Goal: Task Accomplishment & Management: Manage account settings

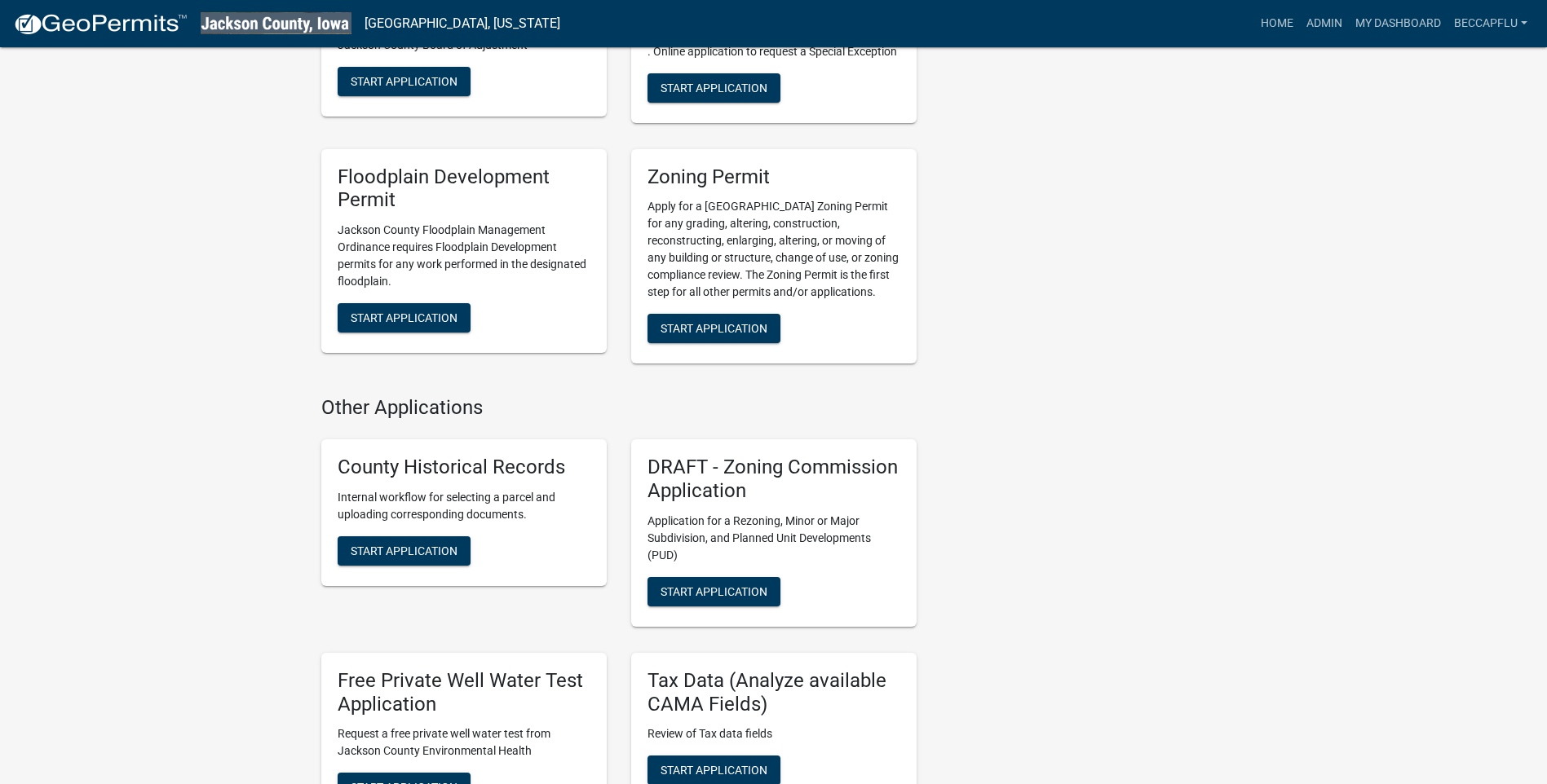
scroll to position [754, 0]
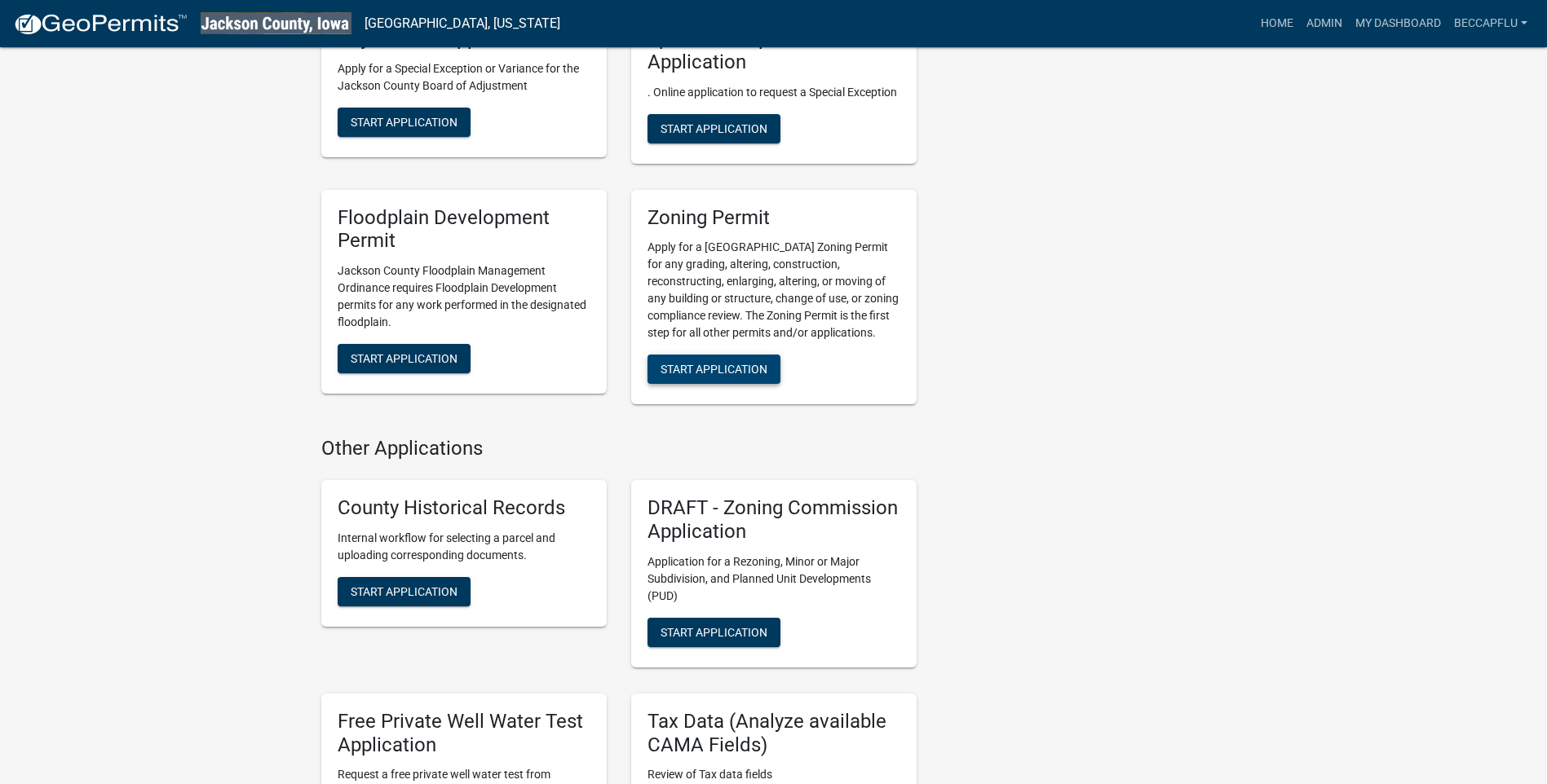
click at [749, 369] on span "Start Application" at bounding box center [714, 369] width 106 height 13
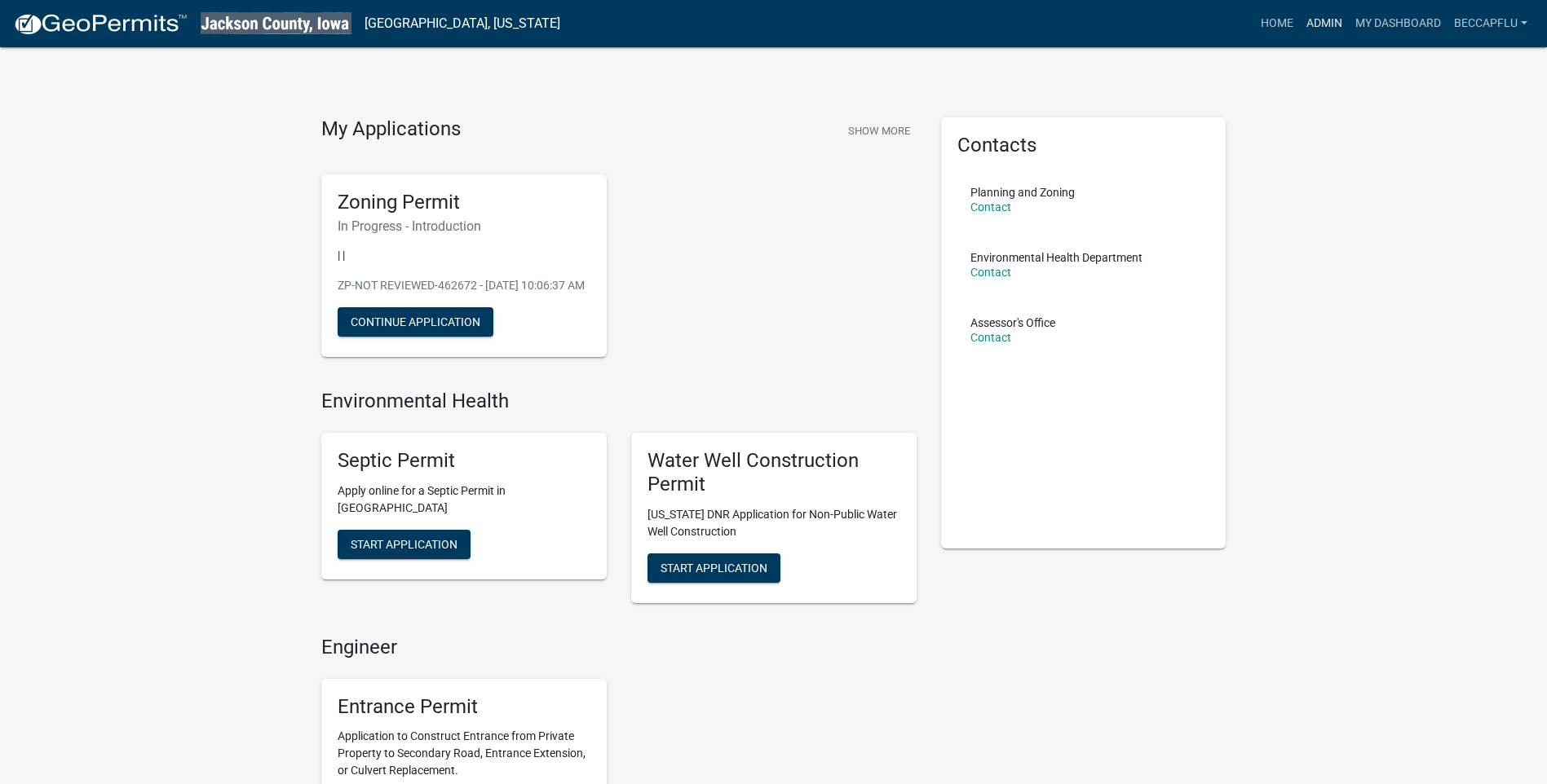
click at [1323, 22] on link "Admin" at bounding box center [1325, 24] width 49 height 31
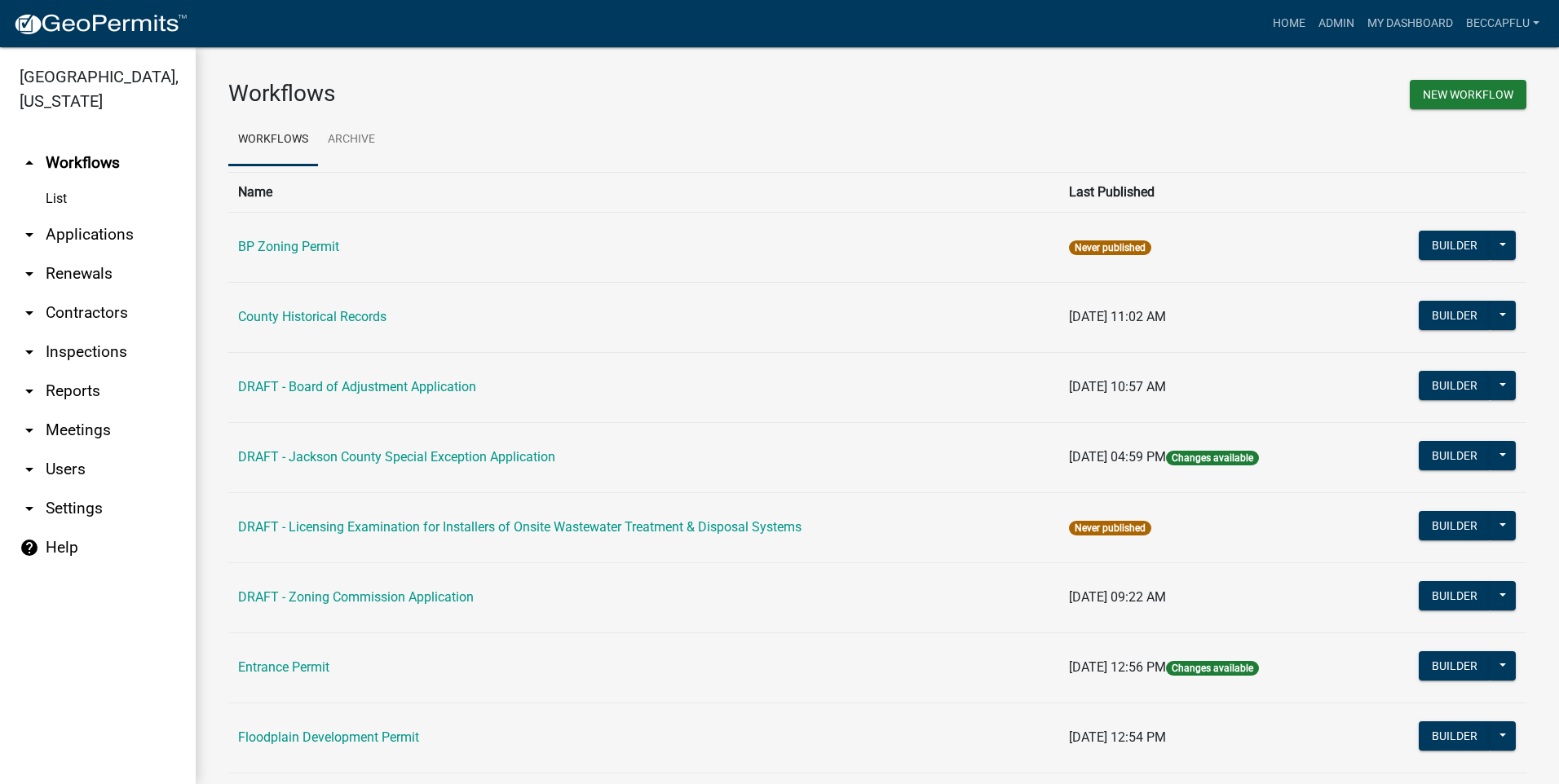
click at [81, 215] on link "arrow_drop_down Applications" at bounding box center [98, 235] width 195 height 39
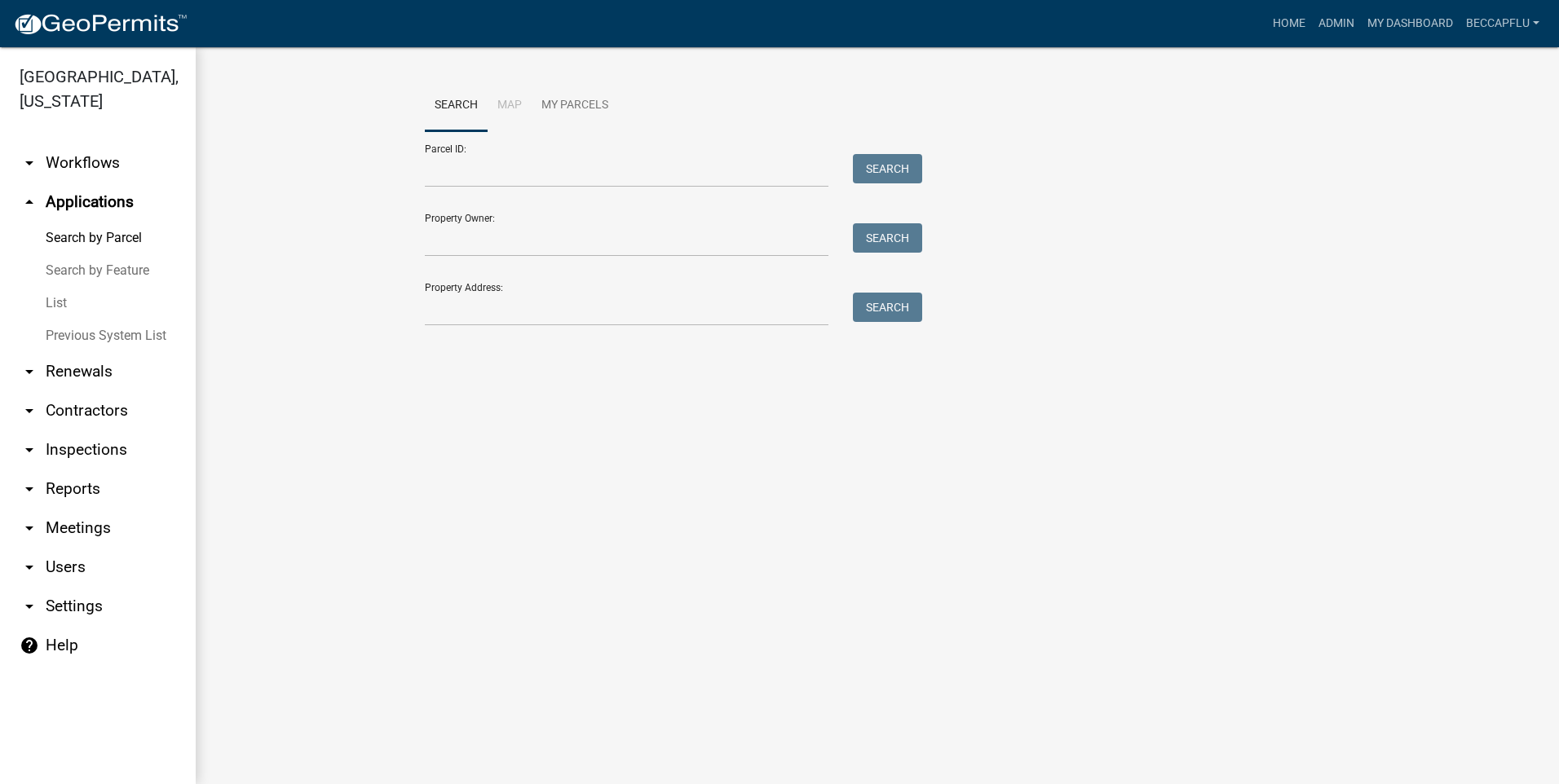
click at [57, 287] on link "List" at bounding box center [98, 303] width 195 height 32
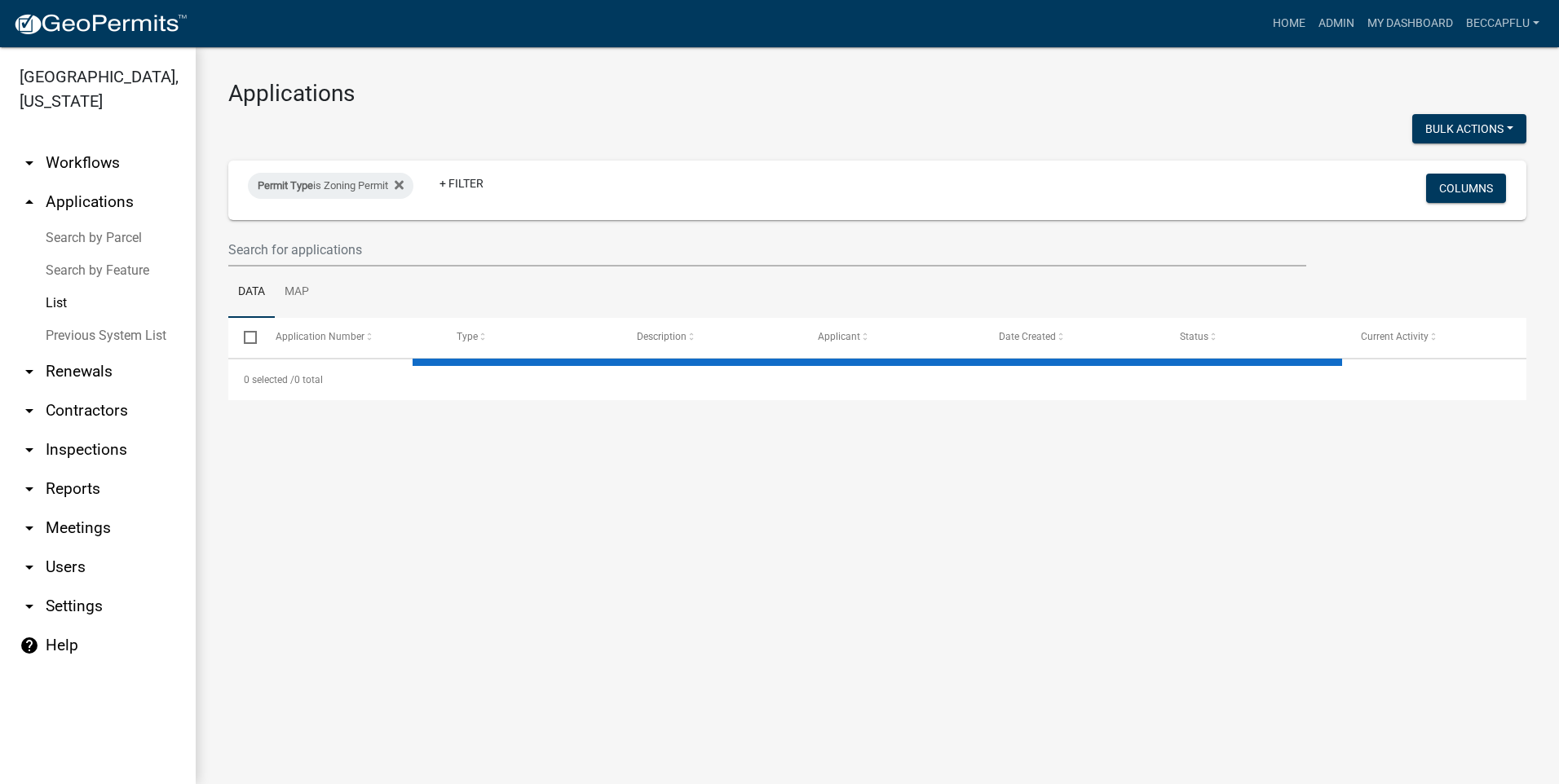
select select "3: 100"
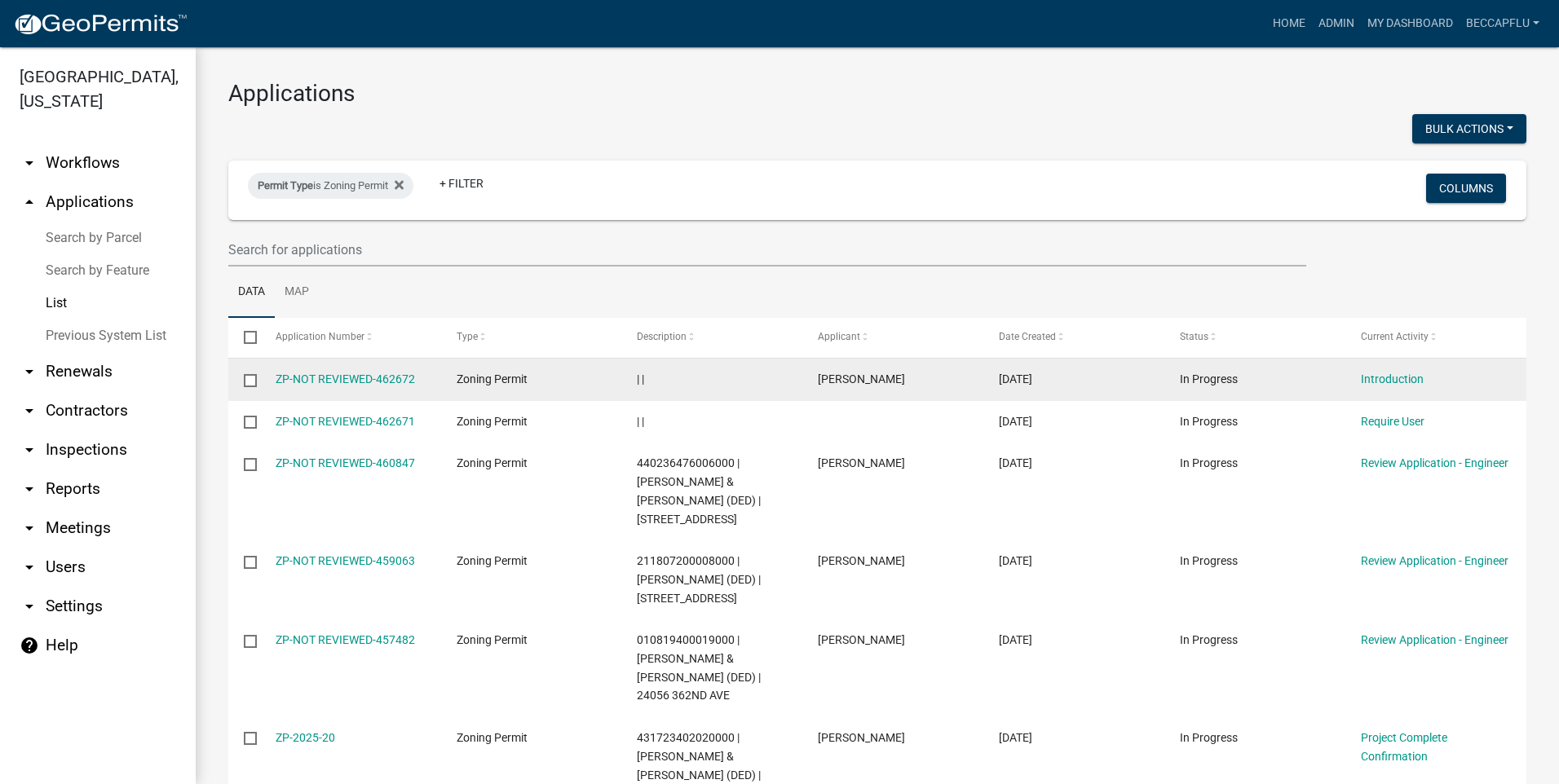
click at [249, 379] on input "checkbox" at bounding box center [250, 379] width 10 height 10
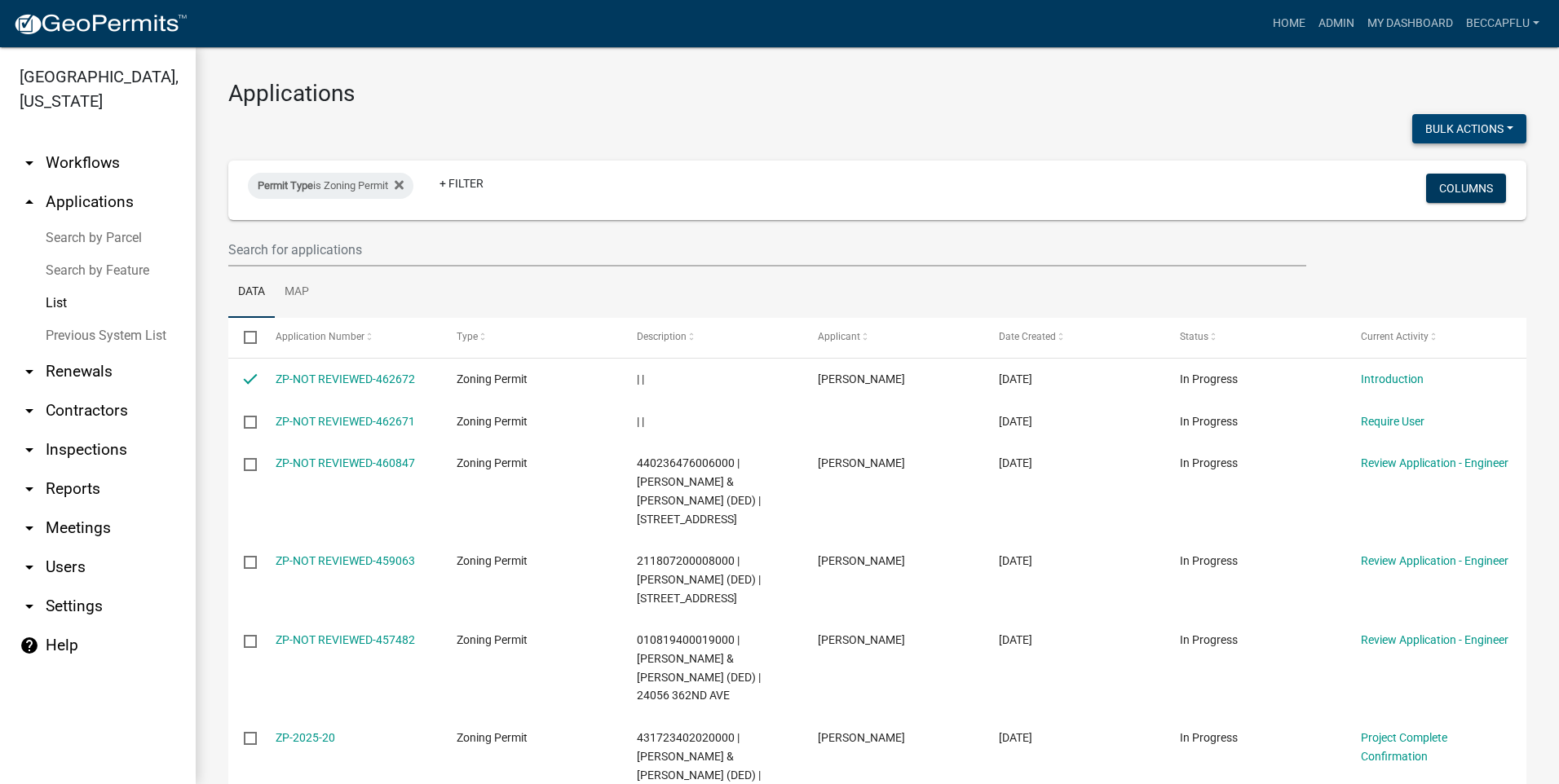
click at [1466, 125] on button "Bulk Actions" at bounding box center [1469, 129] width 114 height 30
click at [1415, 170] on button "Void" at bounding box center [1461, 171] width 131 height 39
checkbox input "false"
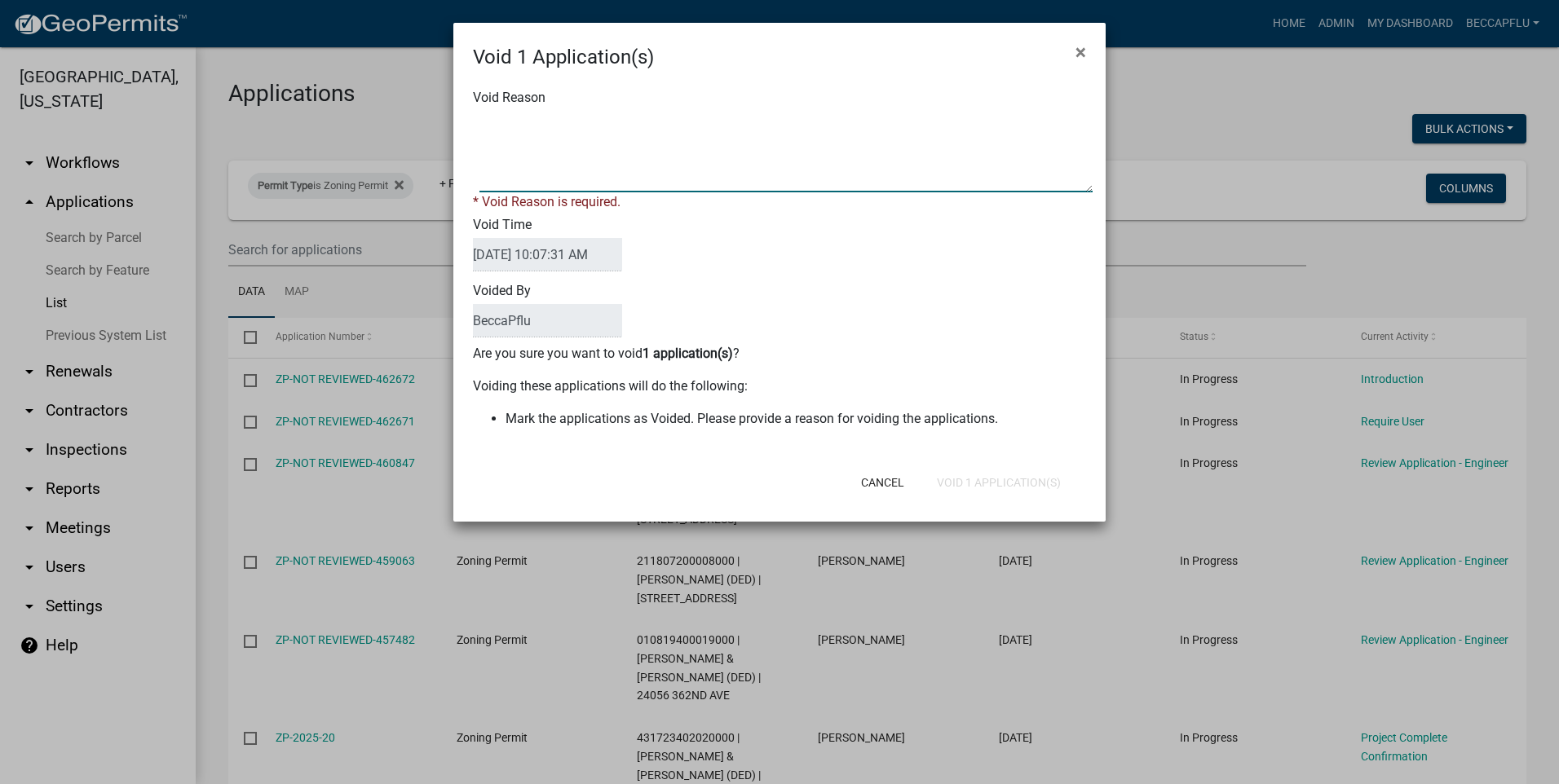
click at [565, 127] on textarea "Void Reason" at bounding box center [786, 151] width 613 height 81
type textarea "void"
click at [1008, 483] on div "Cancel Void 1 Application(s)" at bounding box center [885, 482] width 402 height 43
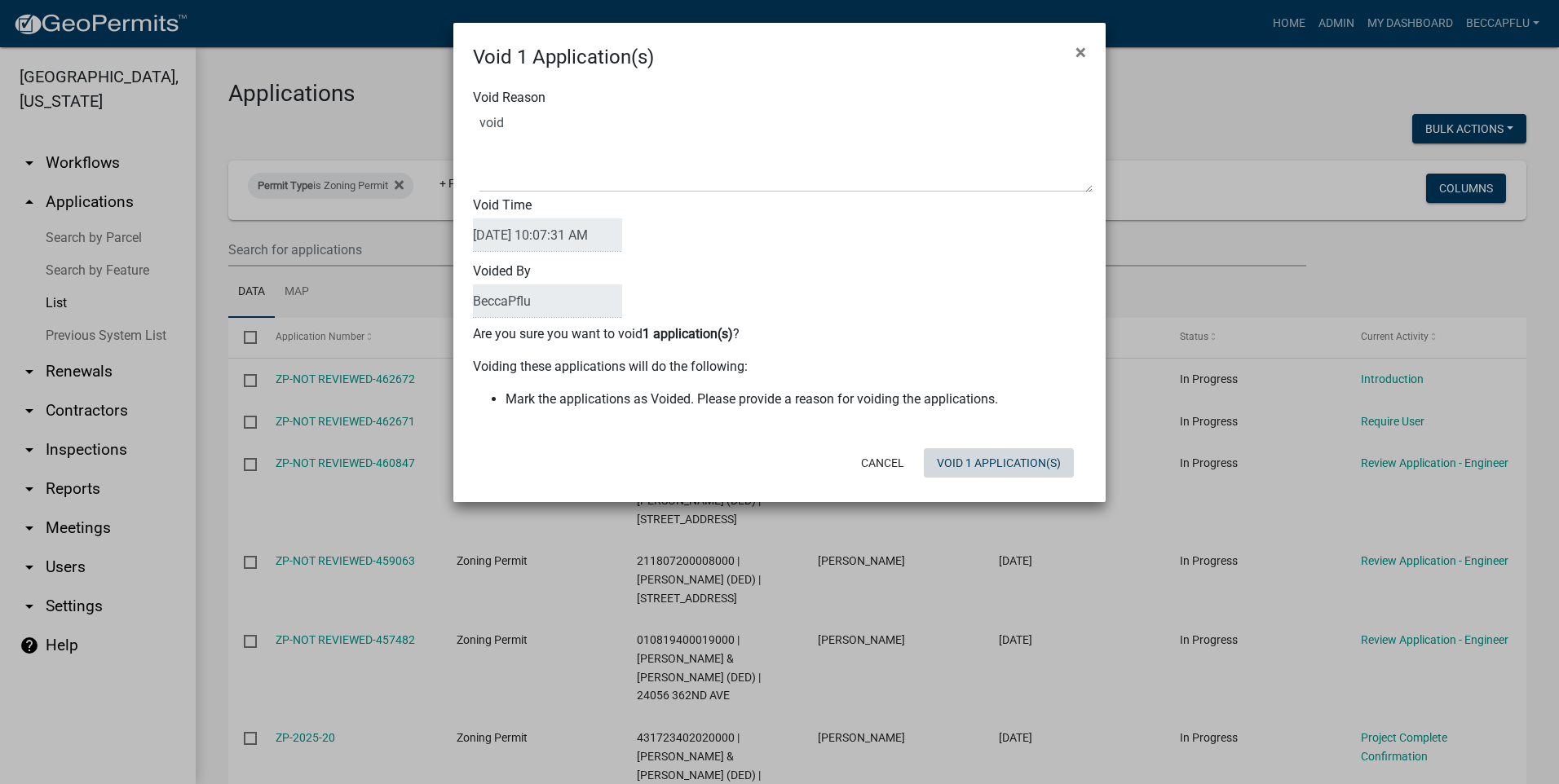
click at [995, 468] on button "Void 1 Application(s)" at bounding box center [999, 463] width 150 height 30
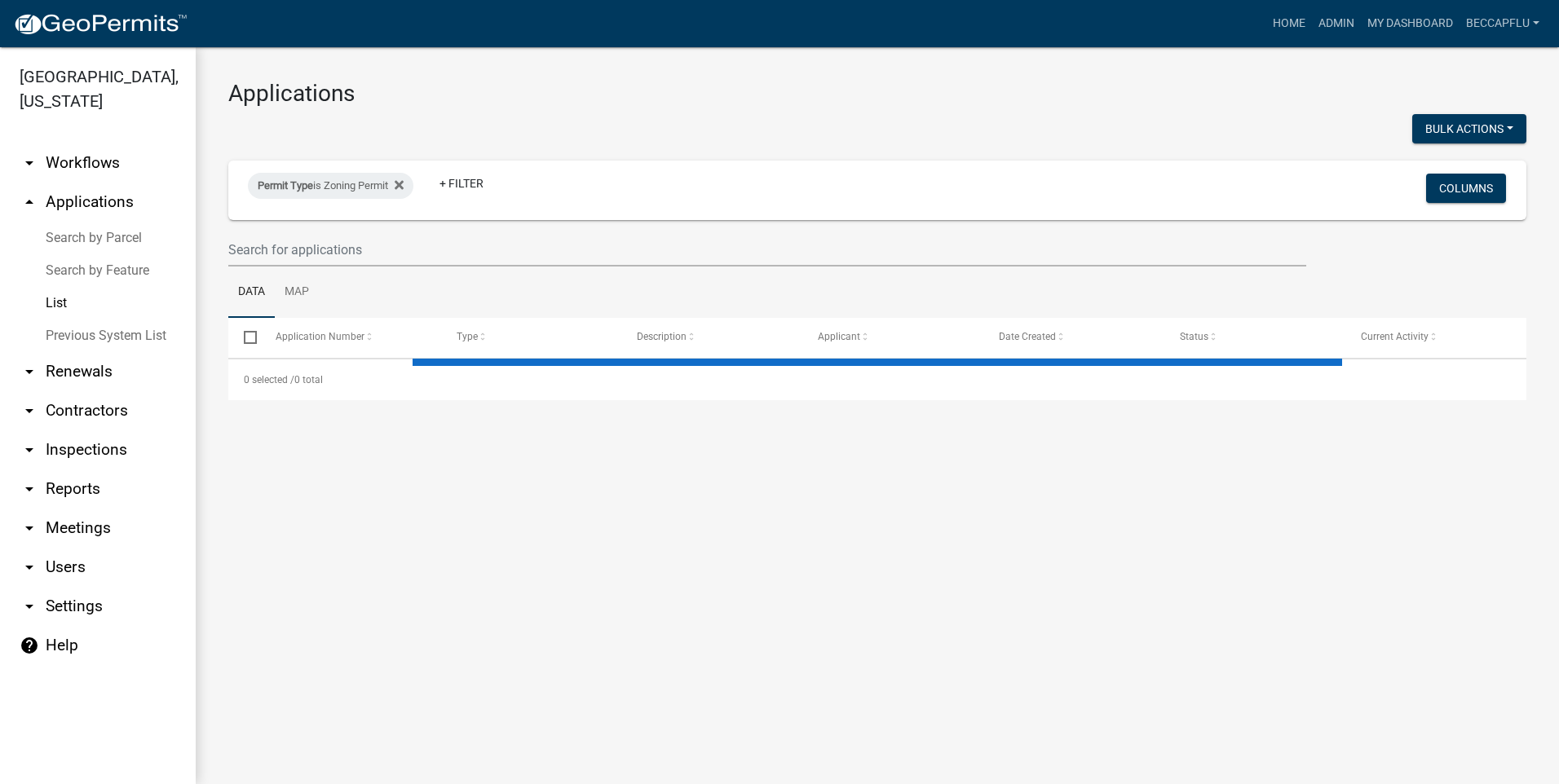
select select "3: 100"
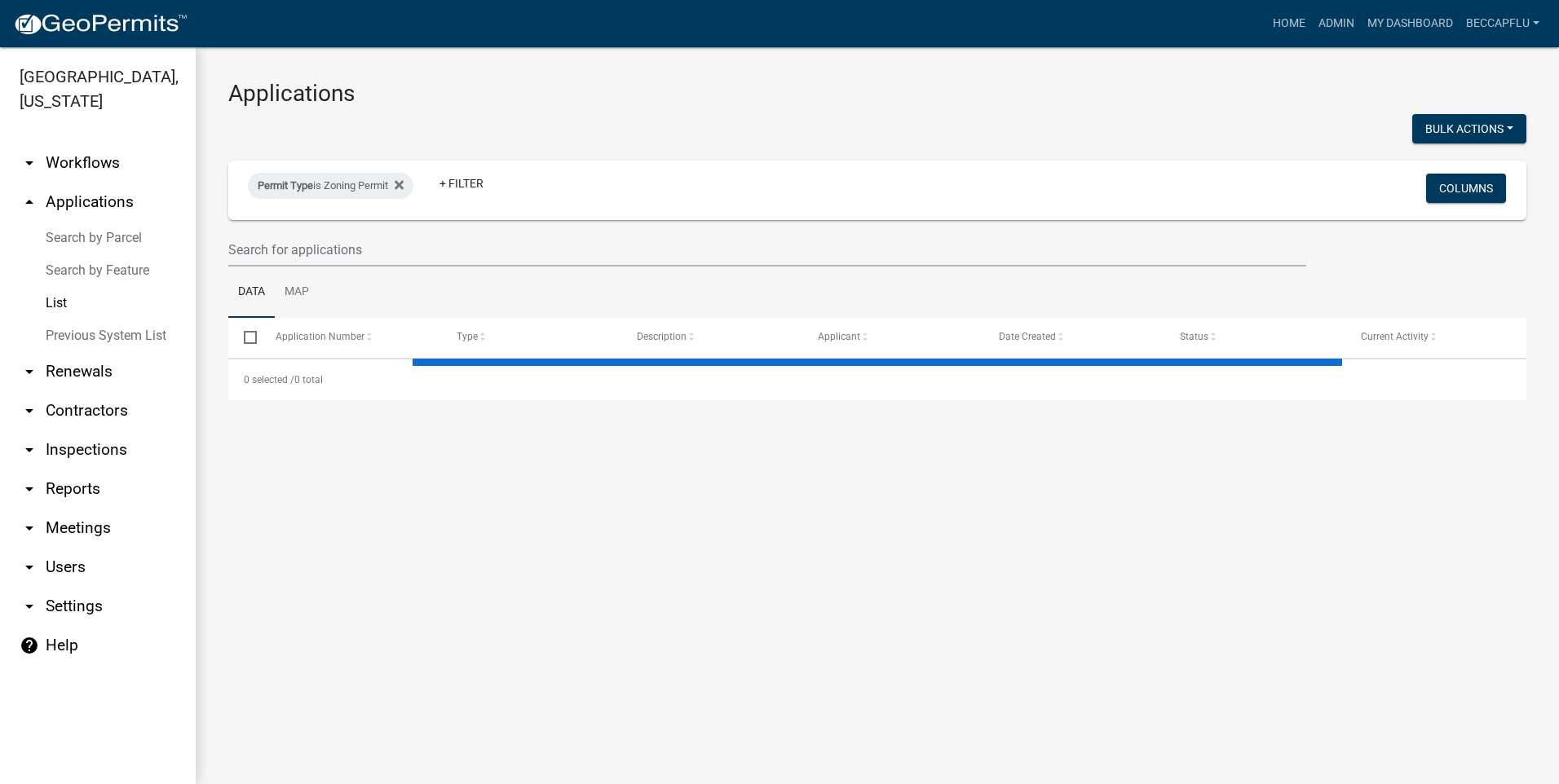
select select "3: 100"
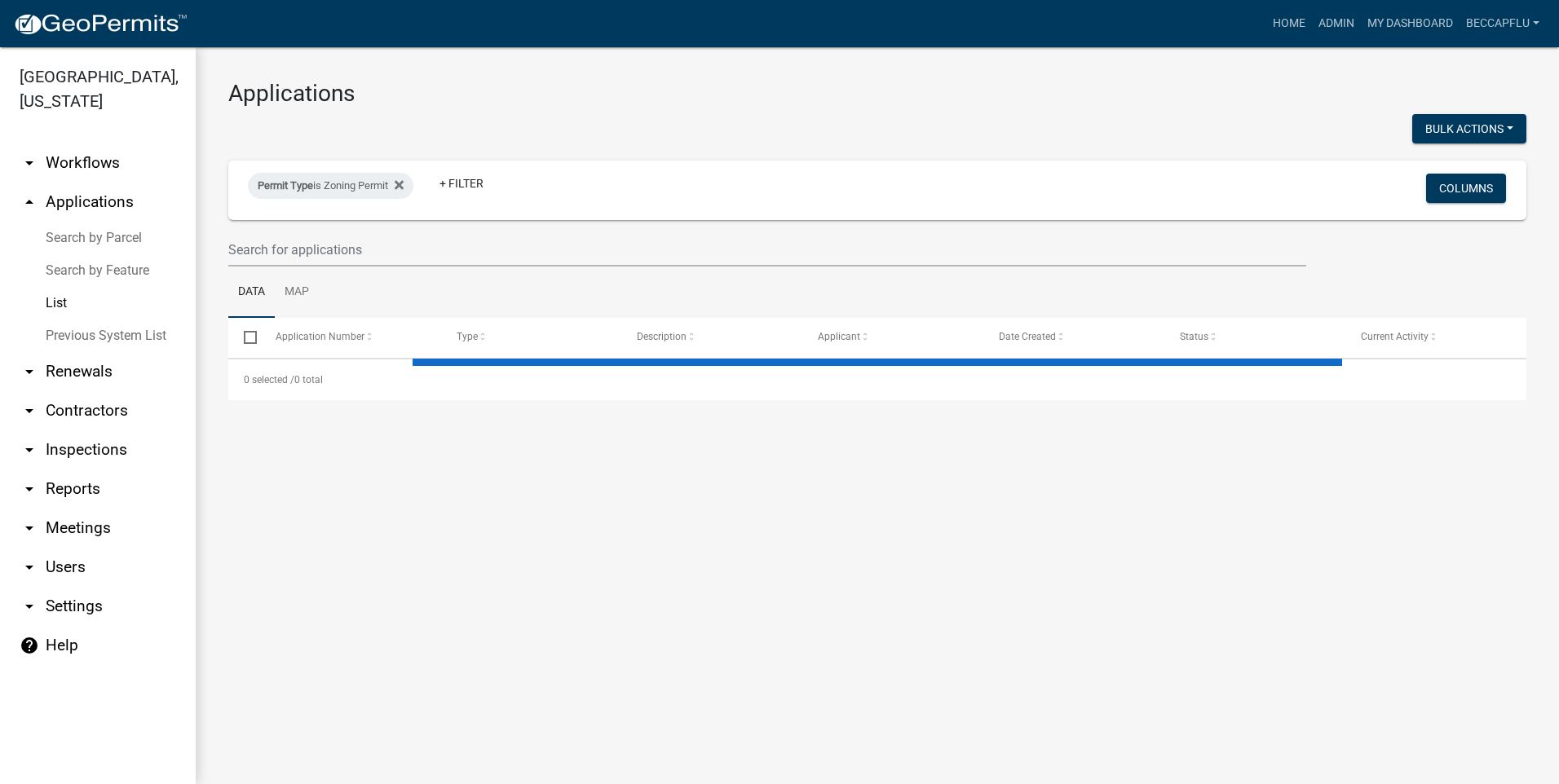
select select "3: 100"
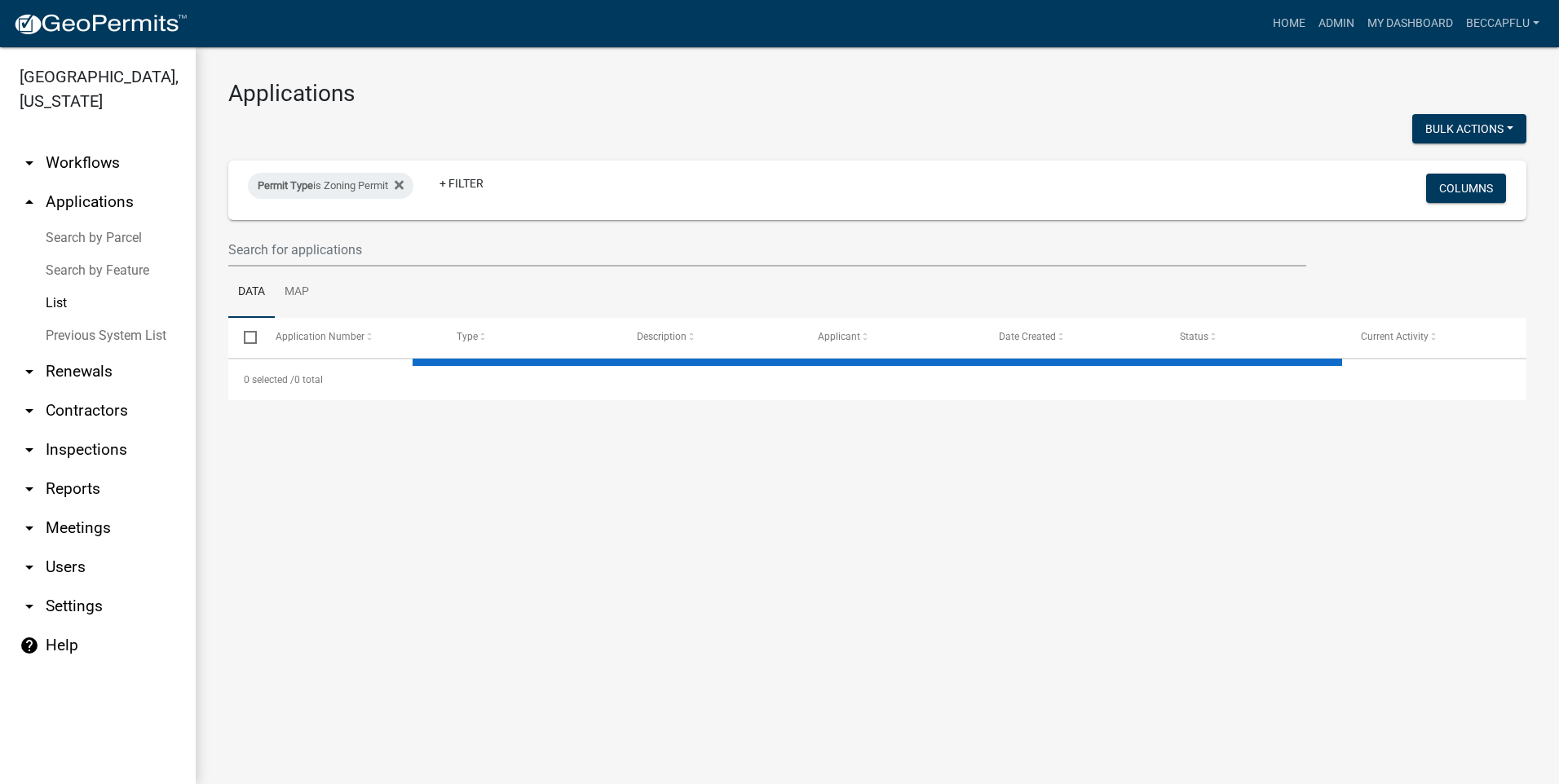
select select "3: 100"
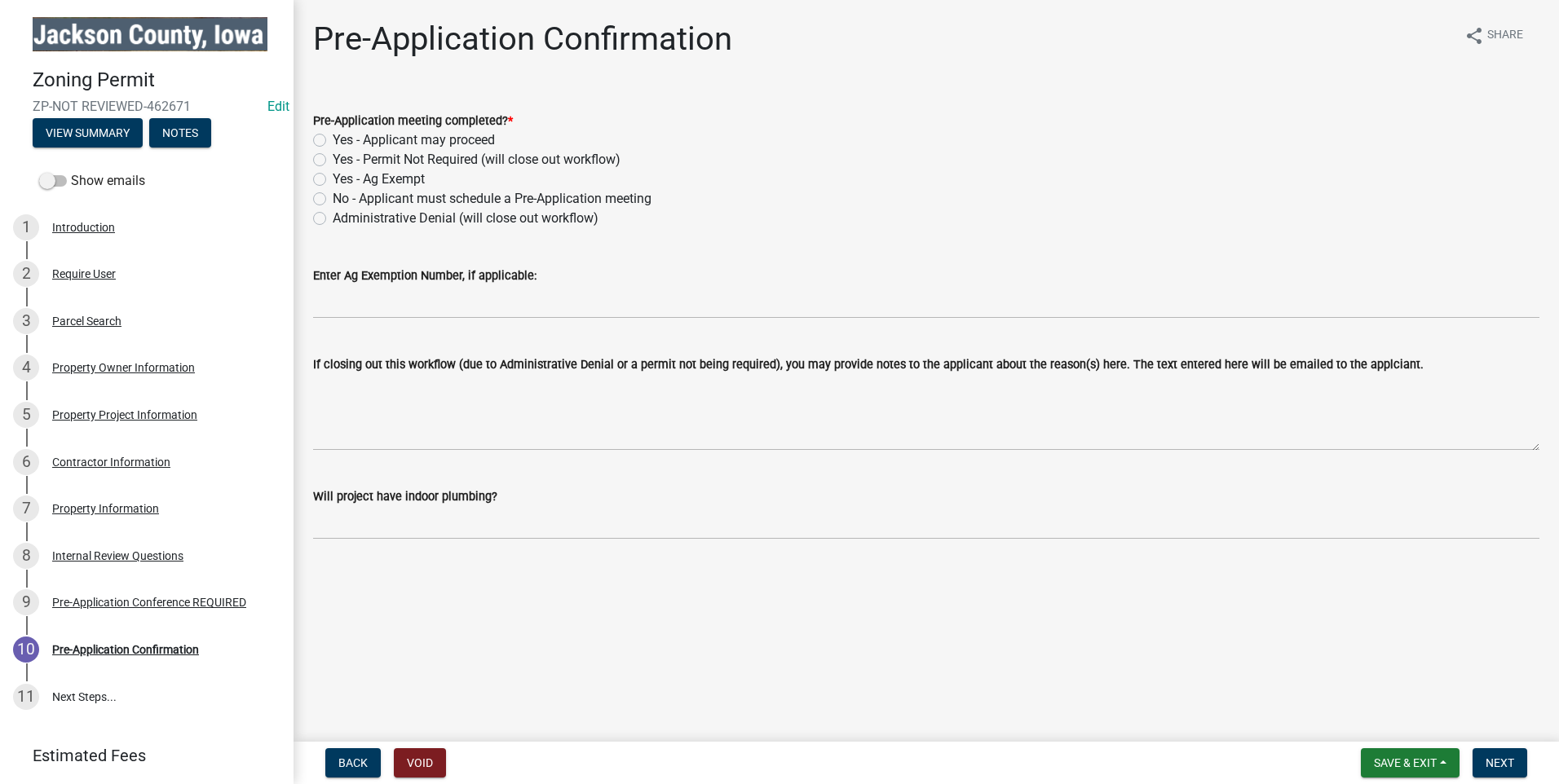
click at [311, 135] on div "Pre-Application meeting completed? * Yes - Applicant may proceed Yes - Permit N…" at bounding box center [927, 160] width 1251 height 137
click at [332, 139] on label "Yes - Applicant may proceed" at bounding box center [414, 140] width 162 height 19
click at [332, 139] on input "Yes - Applicant may proceed" at bounding box center [338, 136] width 10 height 10
radio input "true"
click at [1508, 763] on span "Next" at bounding box center [1500, 763] width 29 height 13
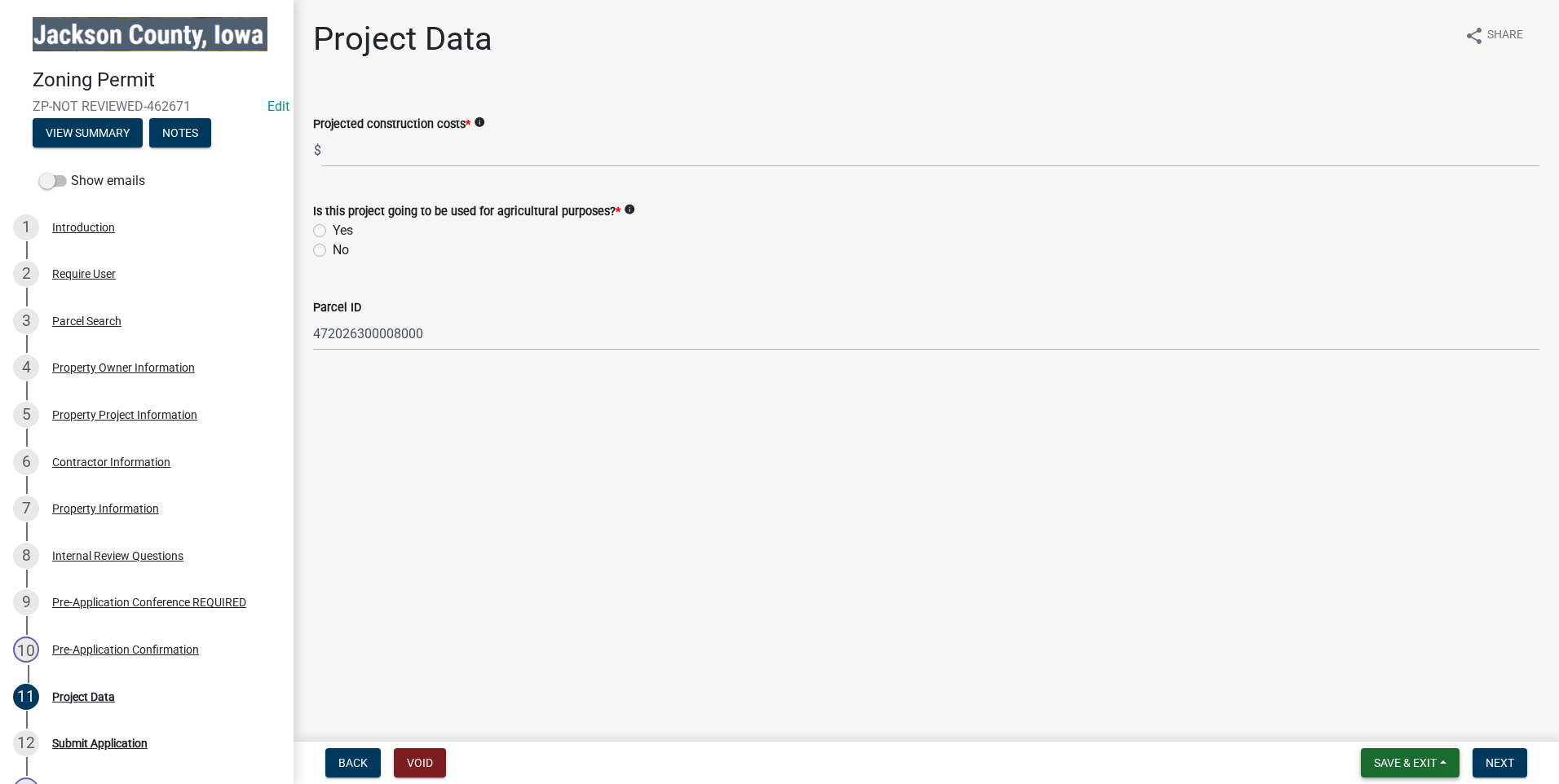
click at [1432, 760] on span "Save & Exit" at bounding box center [1405, 763] width 63 height 13
click at [1413, 722] on button "Save & Exit" at bounding box center [1395, 720] width 131 height 39
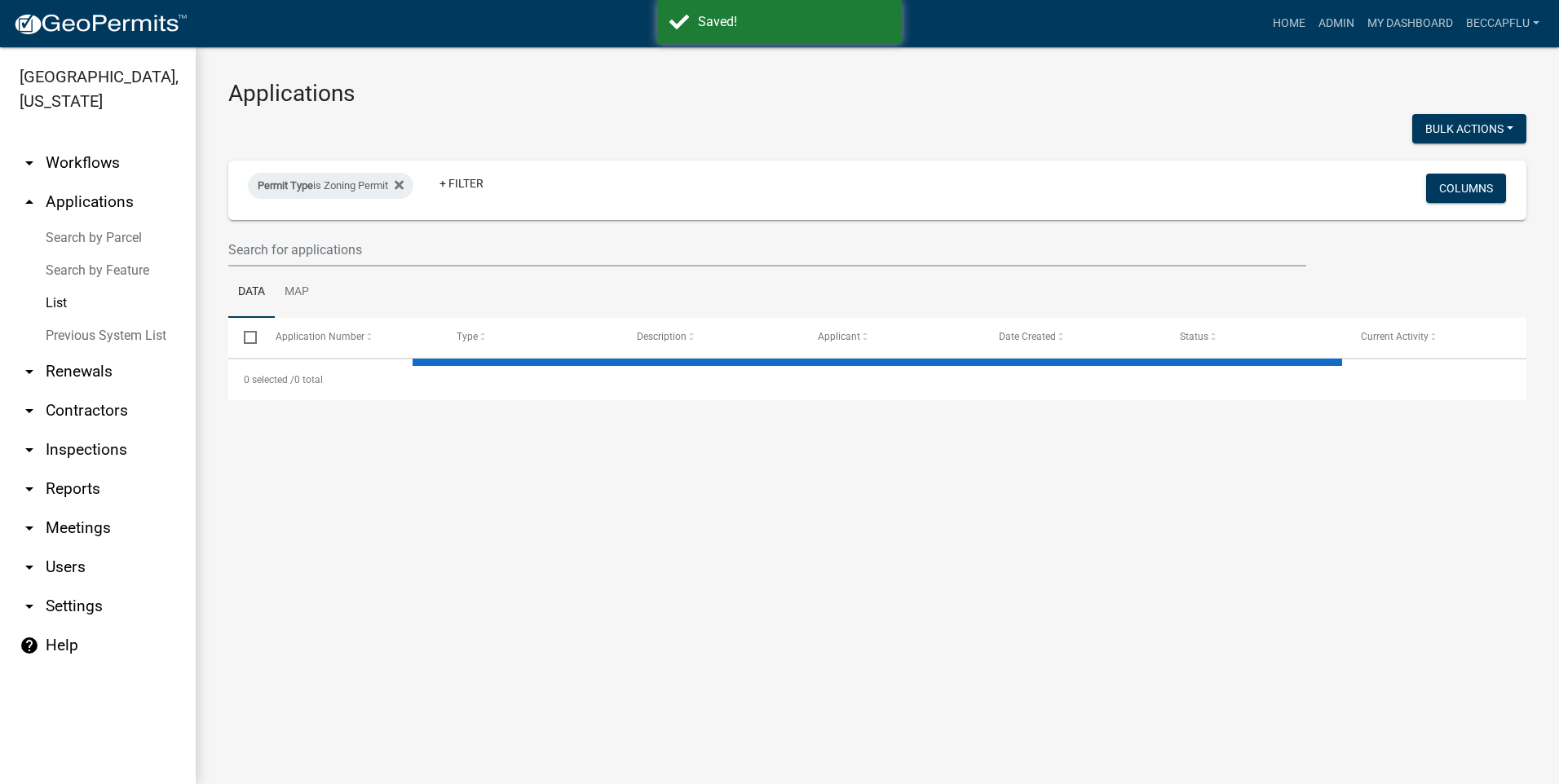
select select "3: 100"
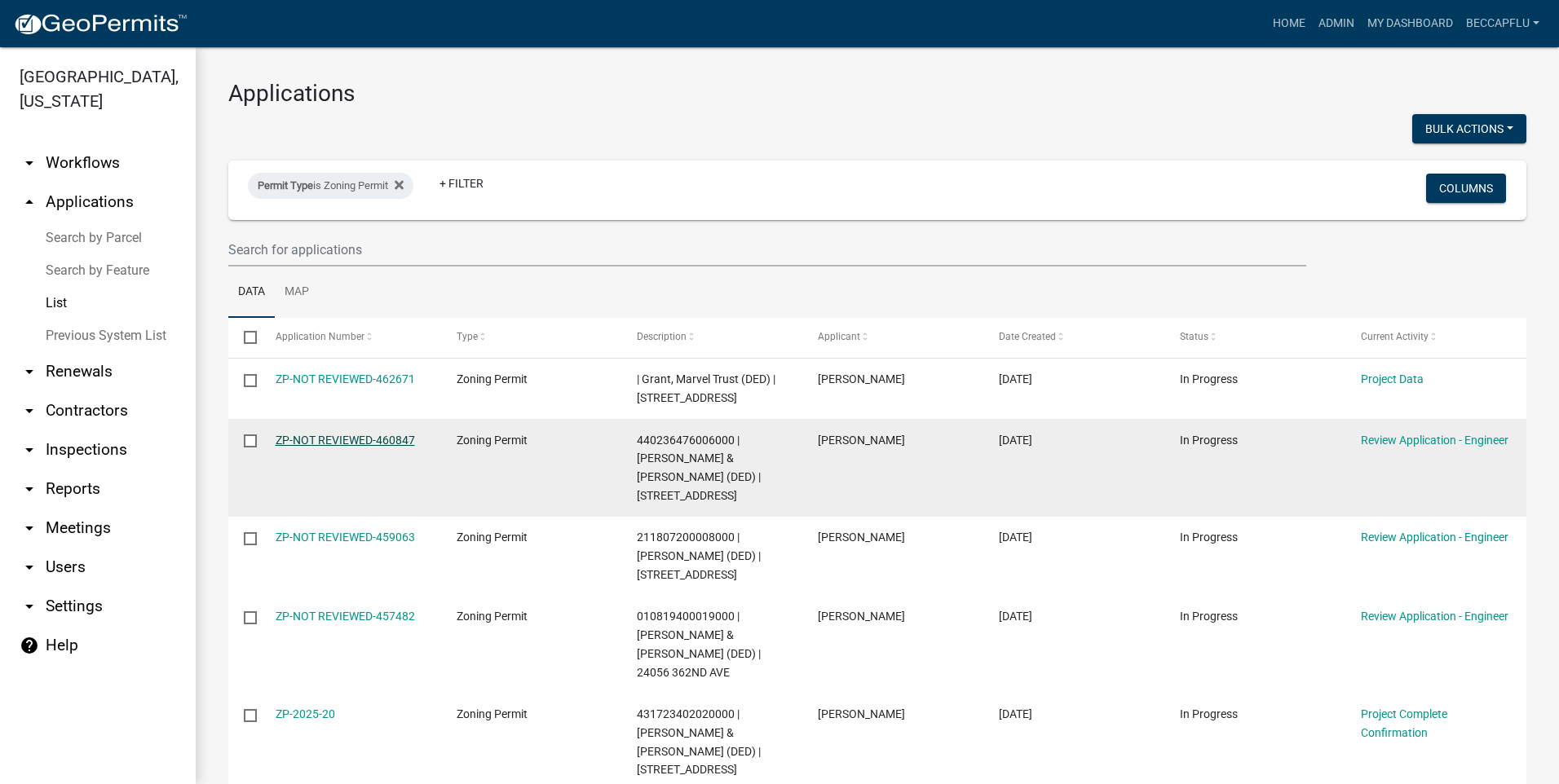
click at [375, 447] on link "ZP-NOT REVIEWED-460847" at bounding box center [345, 440] width 140 height 13
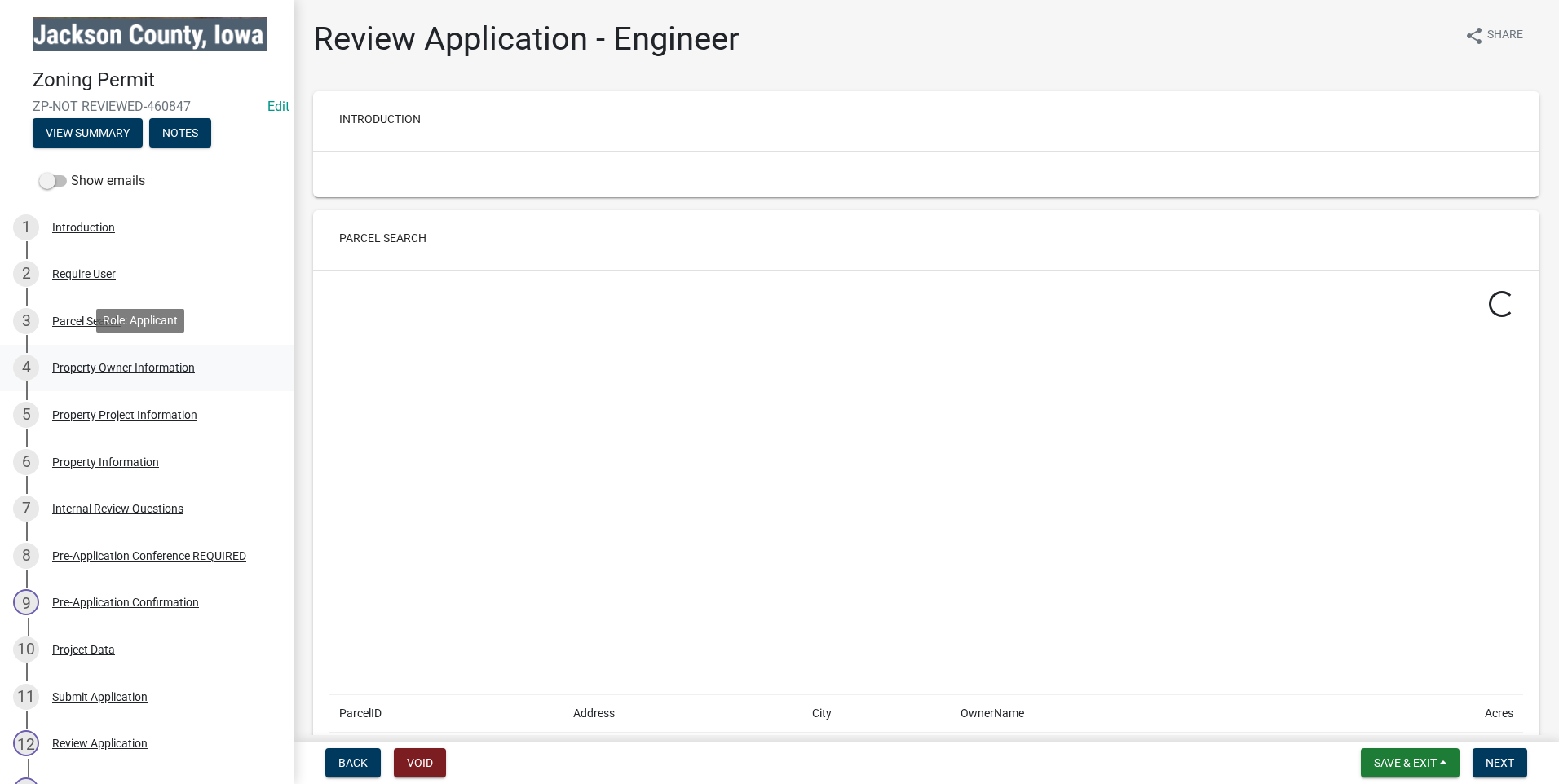
click at [116, 365] on div "Property Owner Information" at bounding box center [124, 367] width 143 height 11
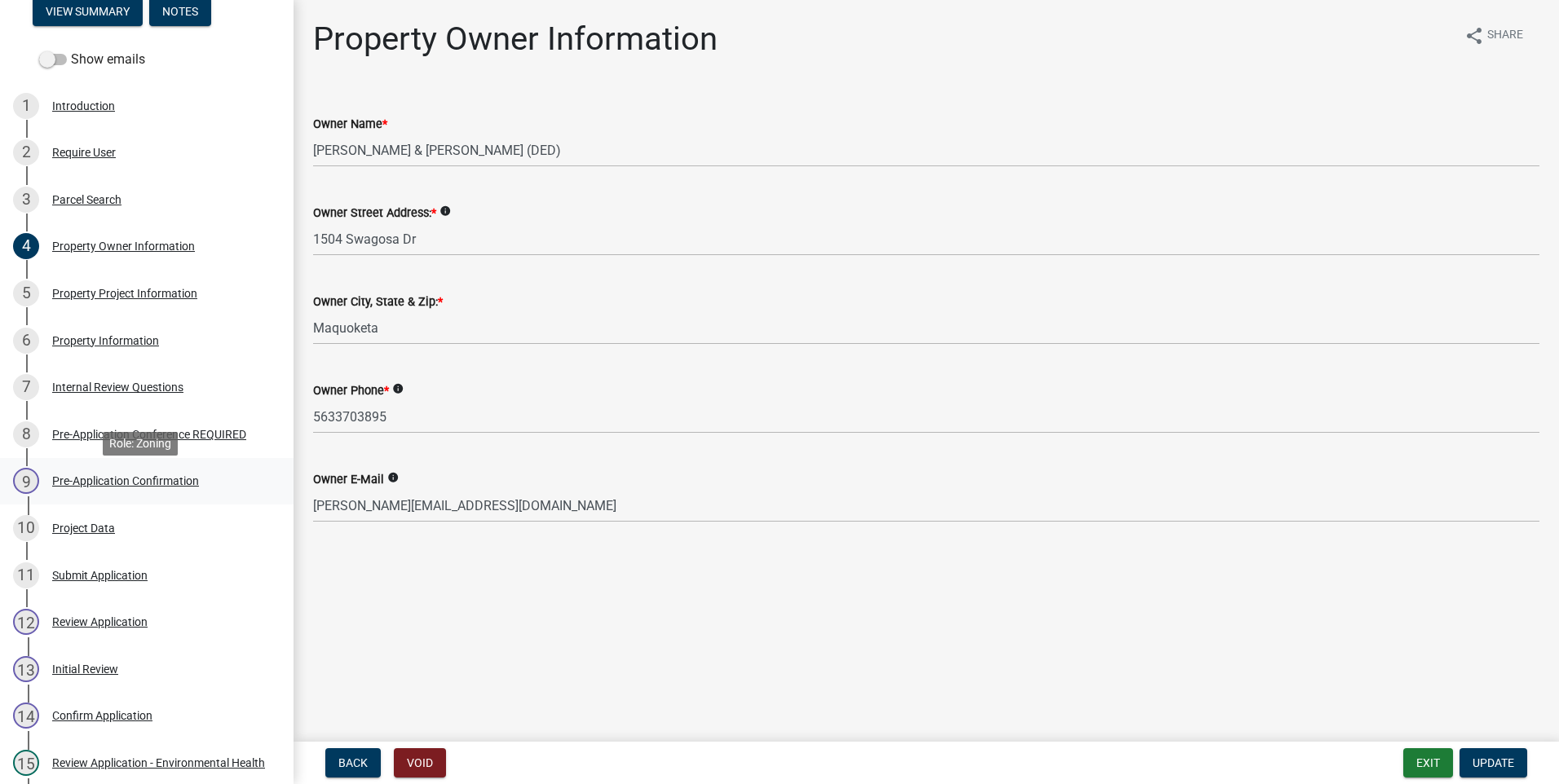
scroll to position [122, 0]
click at [74, 526] on div "Project Data" at bounding box center [84, 527] width 63 height 11
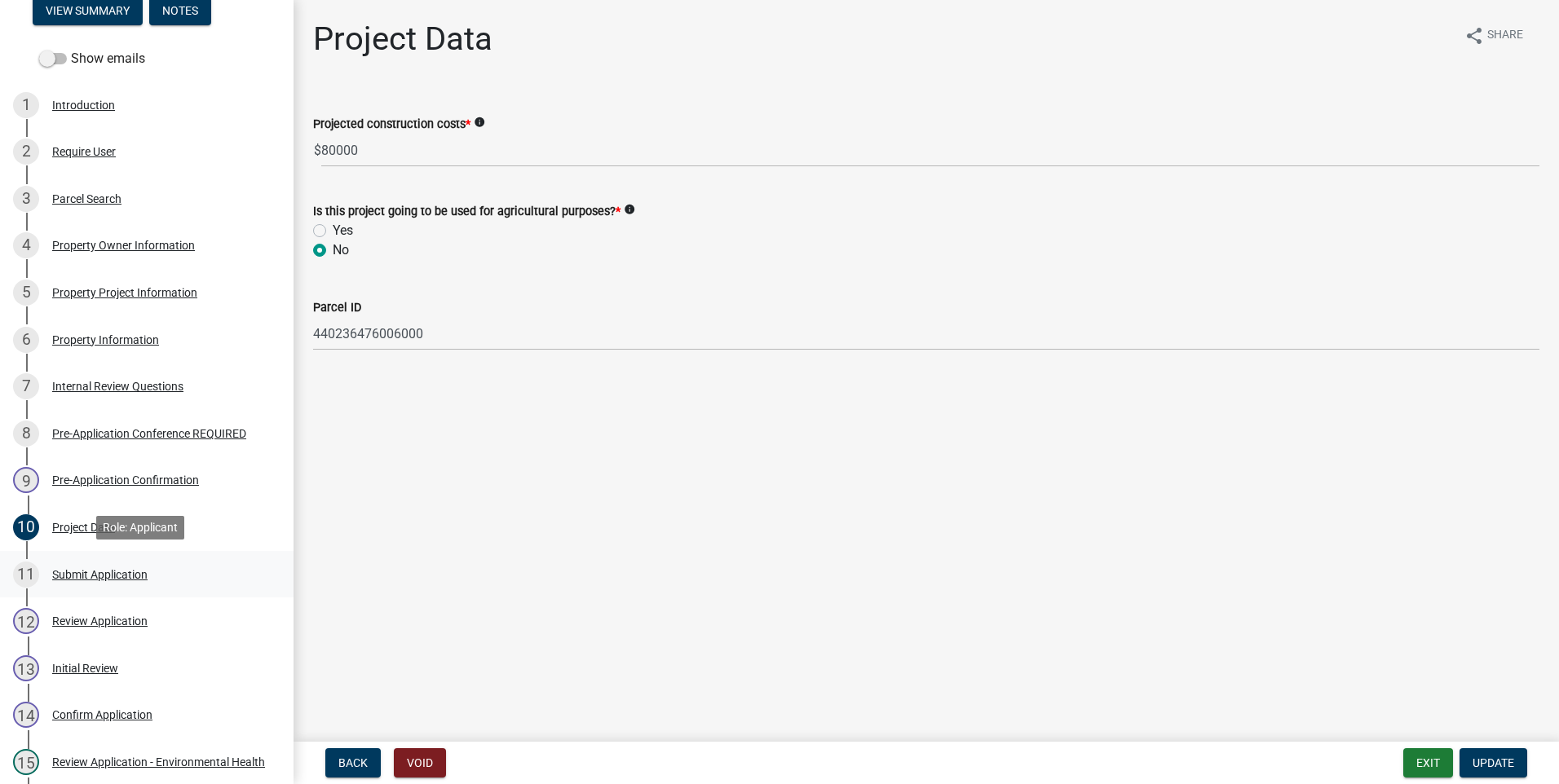
click at [99, 576] on div "Submit Application" at bounding box center [99, 575] width 95 height 11
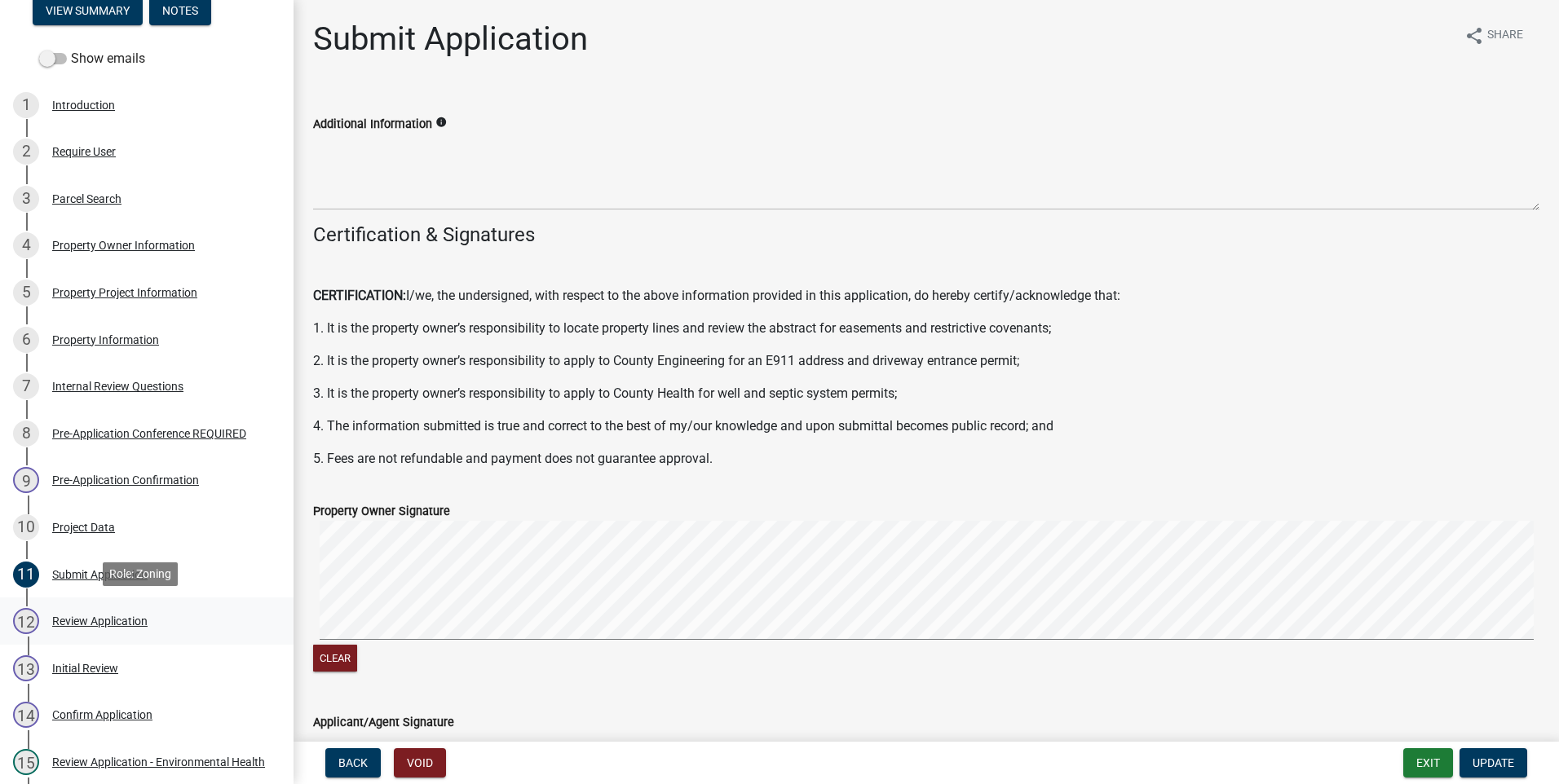
click at [109, 620] on div "Review Application" at bounding box center [99, 621] width 95 height 11
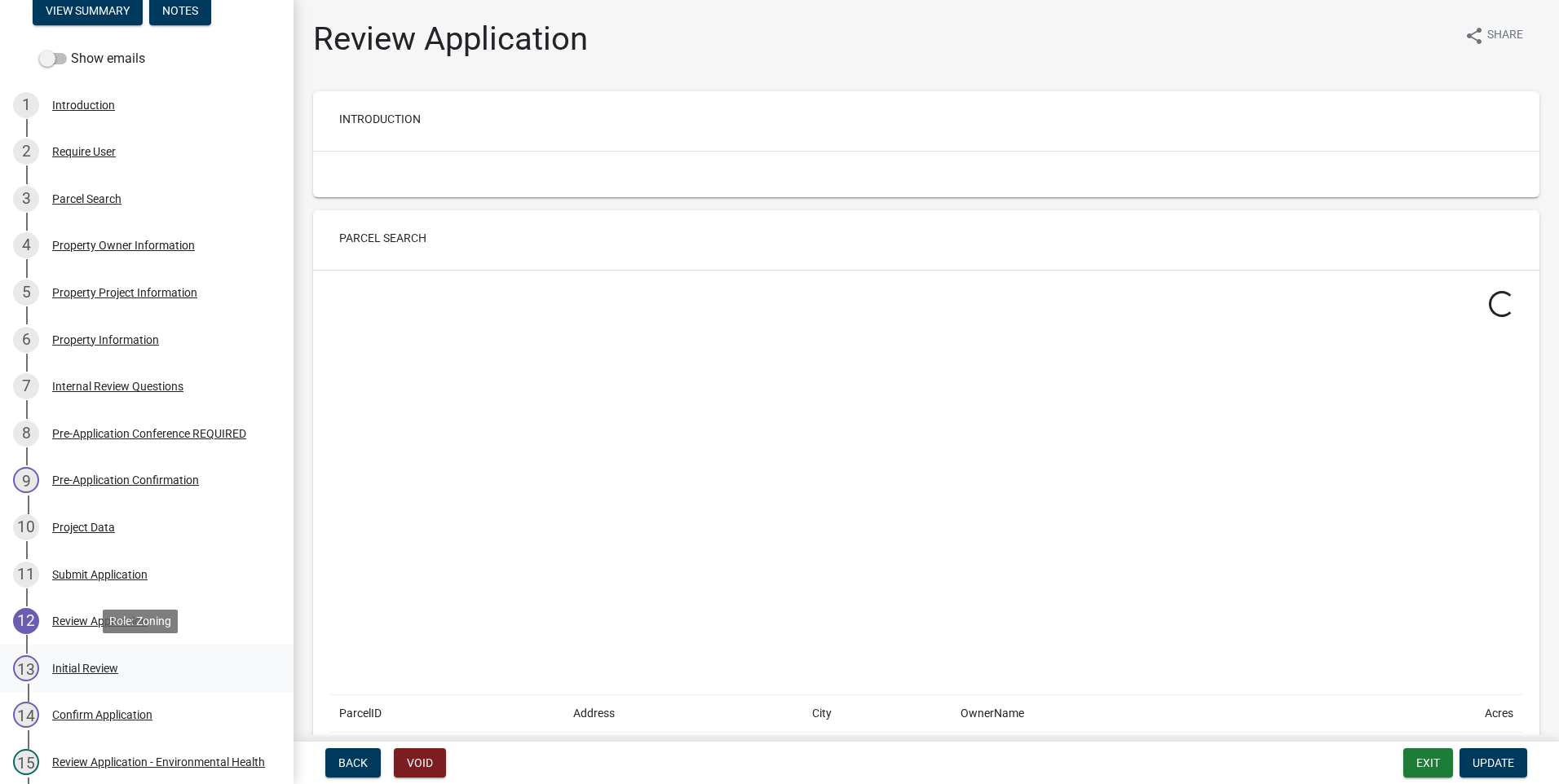
click at [89, 666] on div "Initial Review" at bounding box center [85, 668] width 66 height 11
